Goal: Find specific page/section: Find specific page/section

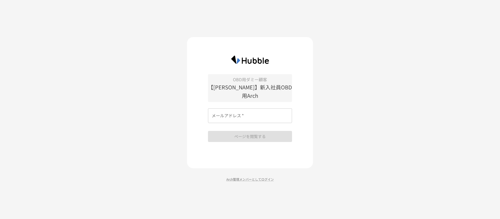
click at [219, 110] on input "メールアドレス   *" at bounding box center [250, 115] width 84 height 15
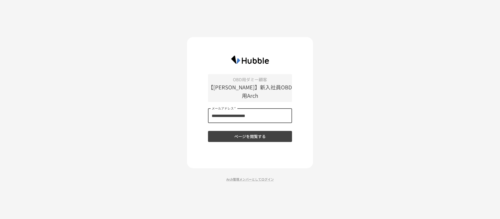
type input "**********"
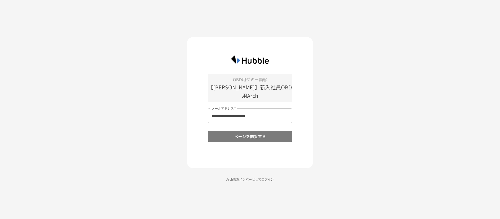
click at [237, 132] on button "ページを閲覧する" at bounding box center [250, 136] width 84 height 11
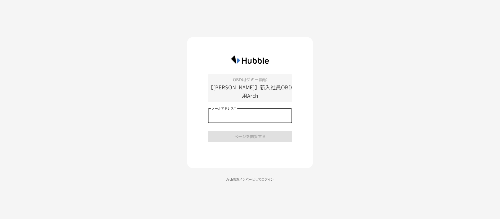
click at [216, 111] on input "メールアドレス   *" at bounding box center [250, 115] width 84 height 15
drag, startPoint x: 246, startPoint y: 91, endPoint x: 300, endPoint y: 91, distance: 53.3
click at [300, 91] on div "OBD用ダミー顧客 【[PERSON_NAME]】新入社員OBD用Arch メールアドレス   * メールアドレス   * ページを閲覧する" at bounding box center [250, 102] width 126 height 131
click at [134, 93] on div "OBD用ダミー顧客 【[PERSON_NAME]】新入社員OBD用Arch メールアドレス   * メールアドレス   * ページを閲覧する Arch管理メン…" at bounding box center [250, 109] width 500 height 219
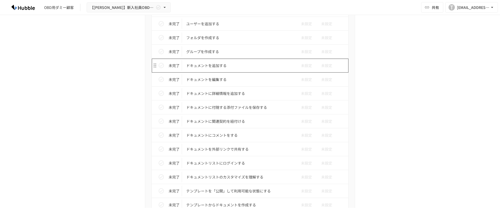
scroll to position [222, 0]
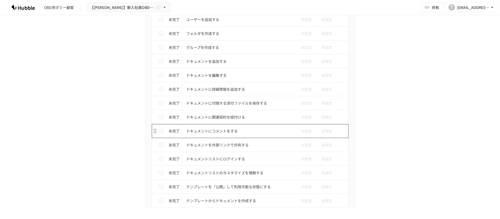
click at [218, 127] on td "ドキュメントにコメントをする" at bounding box center [239, 131] width 114 height 14
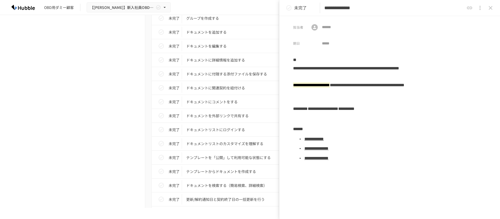
scroll to position [197, 0]
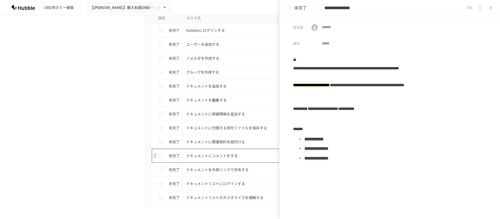
click at [205, 158] on p "ドキュメントにコメントをする" at bounding box center [239, 155] width 106 height 7
